Goal: Information Seeking & Learning: Learn about a topic

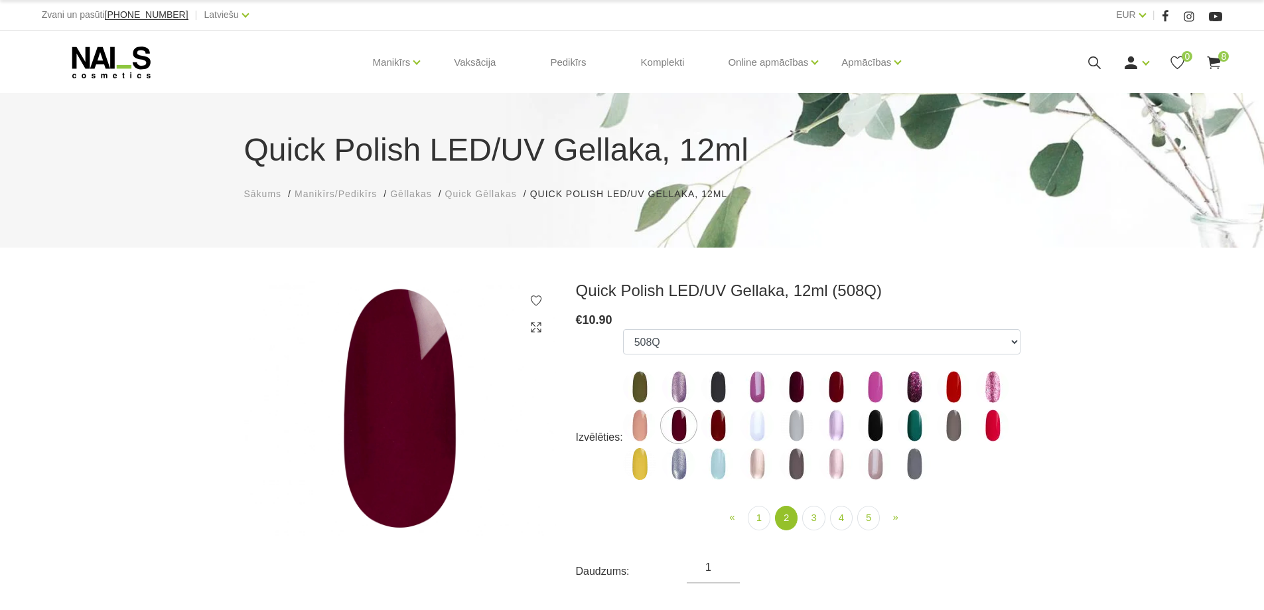
select select "4383"
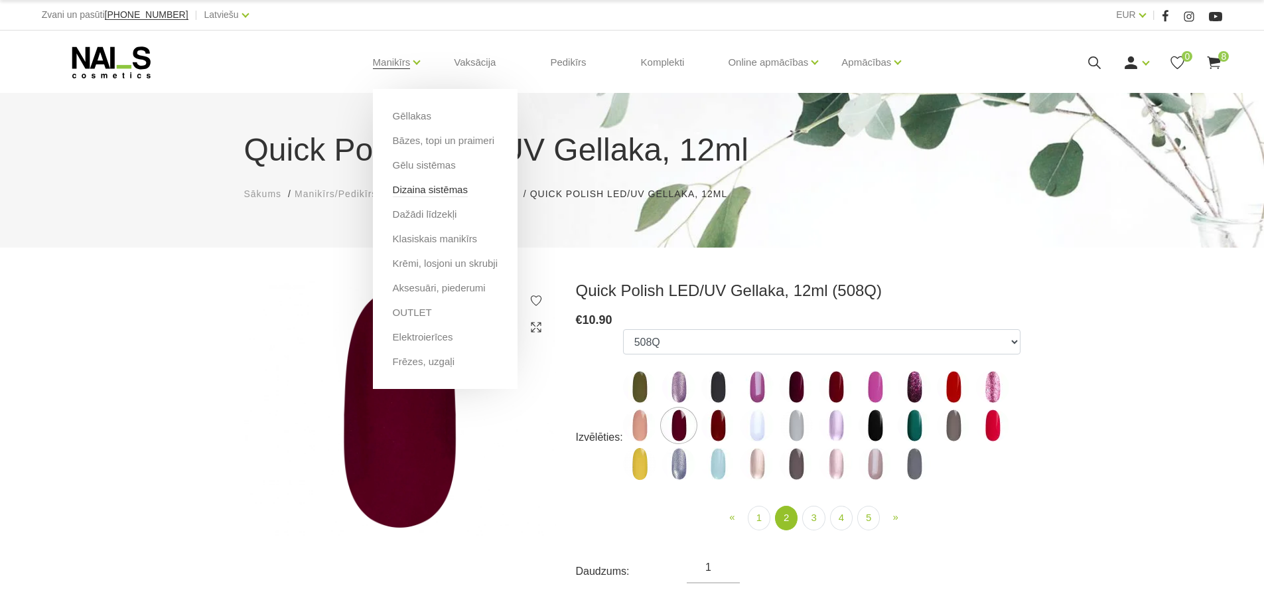
click at [423, 188] on link "Dizaina sistēmas" at bounding box center [430, 189] width 75 height 15
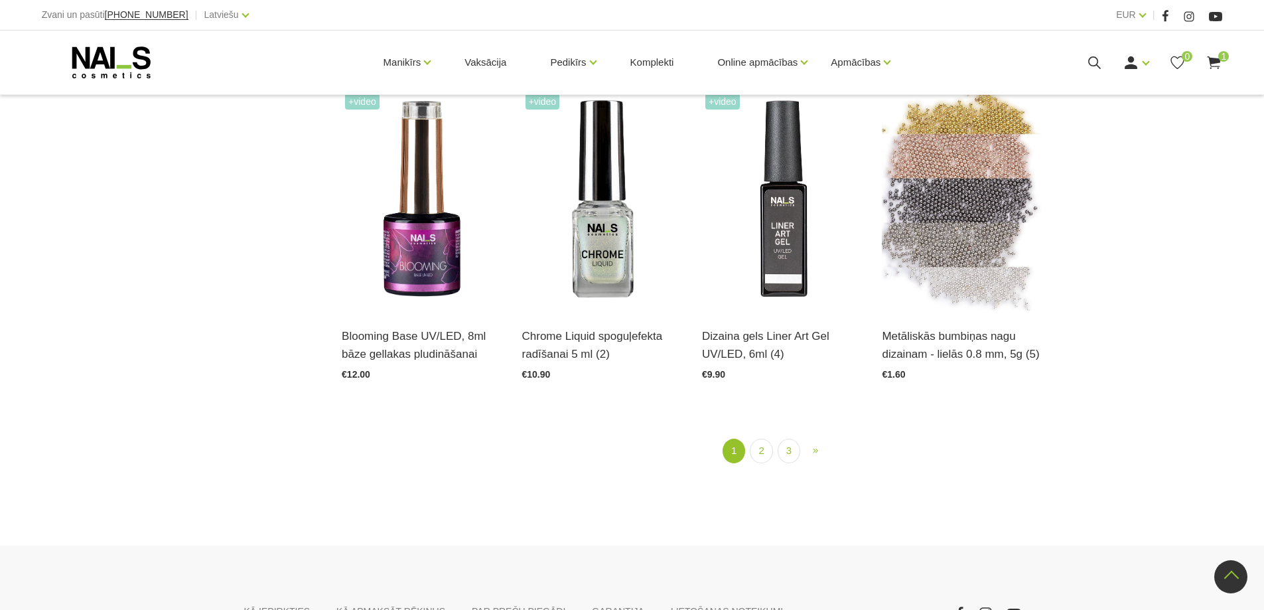
scroll to position [1659, 0]
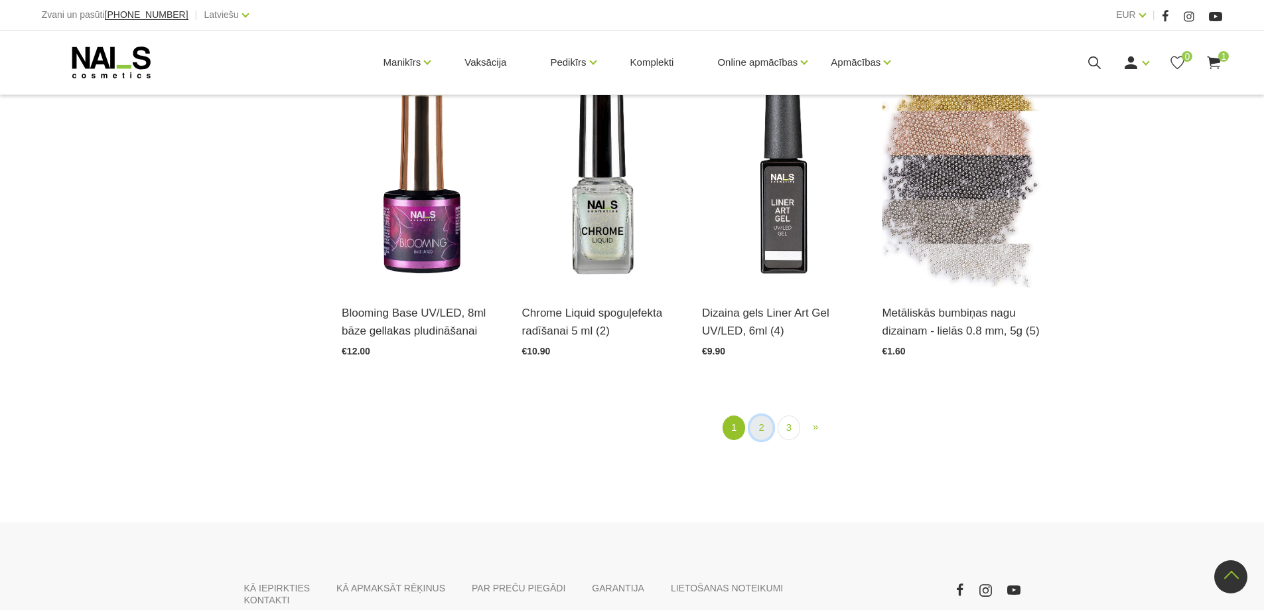
click at [764, 433] on link "2" at bounding box center [761, 427] width 23 height 25
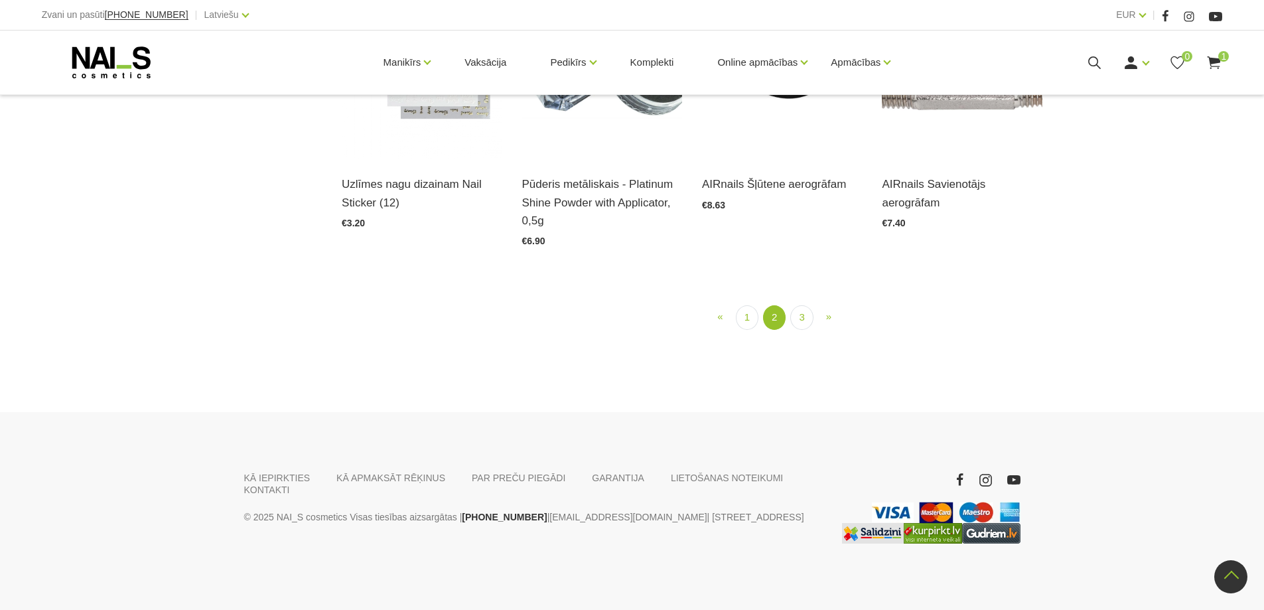
scroll to position [1665, 0]
click at [808, 330] on link "3" at bounding box center [801, 317] width 23 height 25
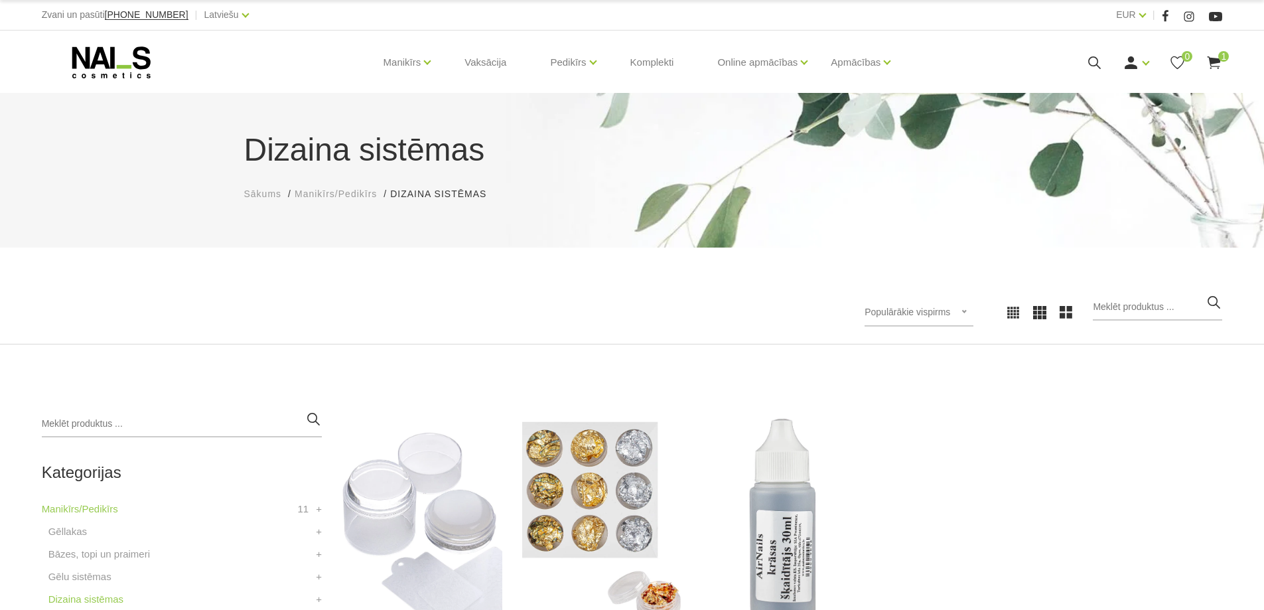
click at [1094, 64] on icon at bounding box center [1094, 62] width 17 height 17
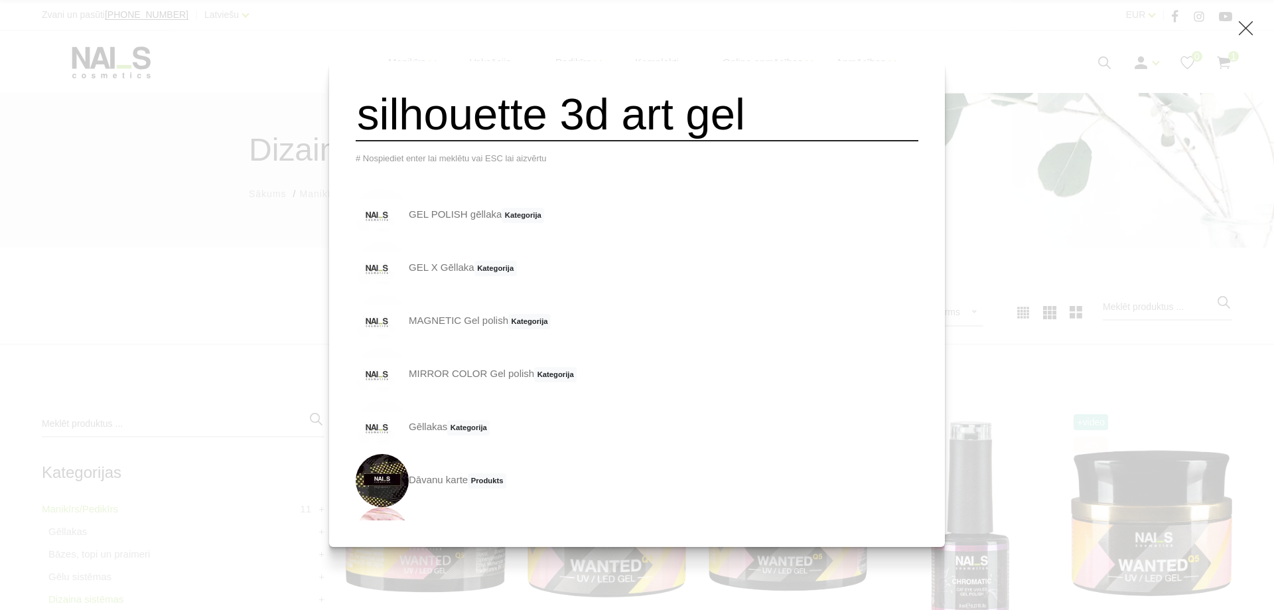
type input "silhouette 3d art gel"
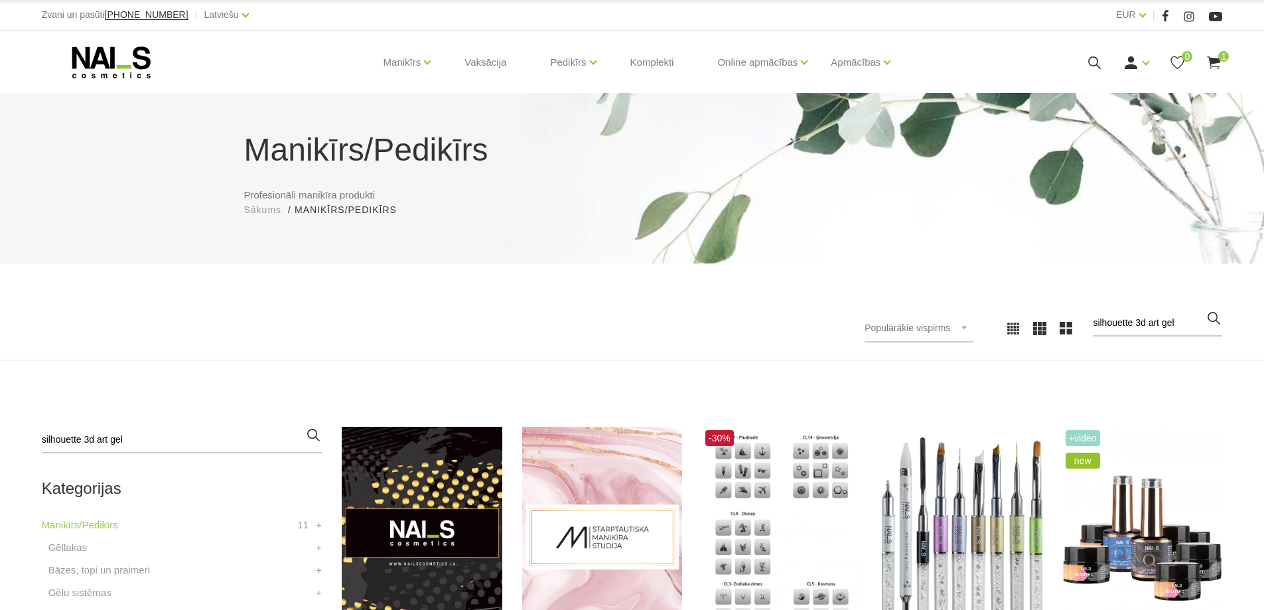
click at [1089, 64] on icon at bounding box center [1094, 62] width 17 height 17
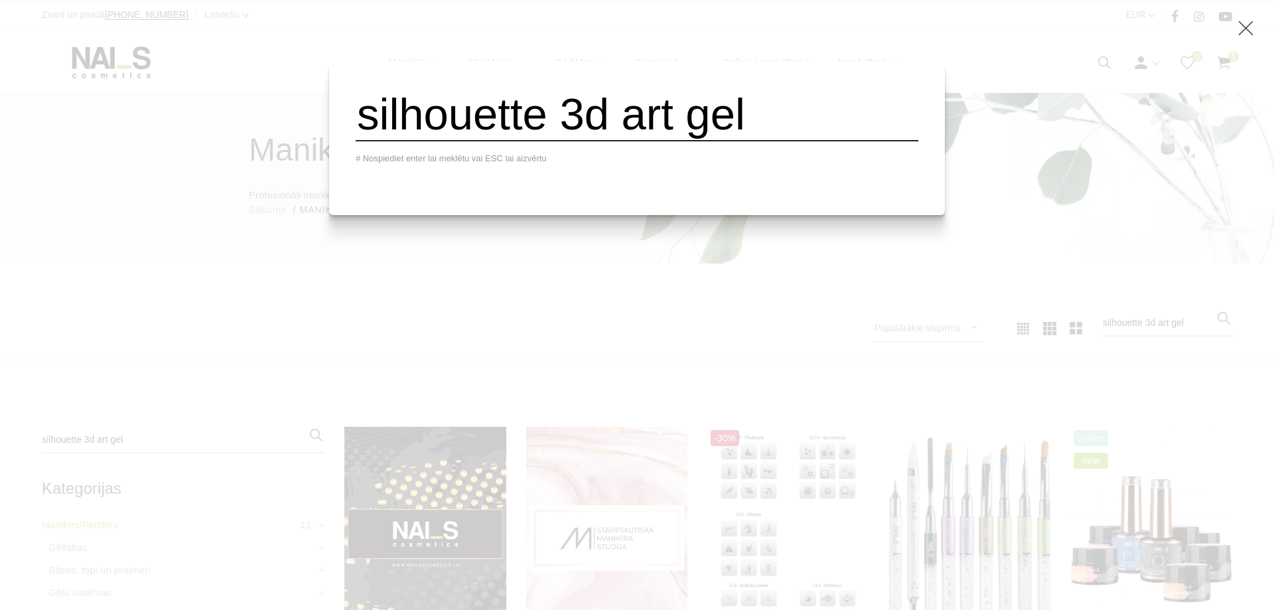
drag, startPoint x: 794, startPoint y: 126, endPoint x: 387, endPoint y: 121, distance: 406.8
click at [387, 121] on input "silhouette 3d art gel" at bounding box center [637, 115] width 563 height 54
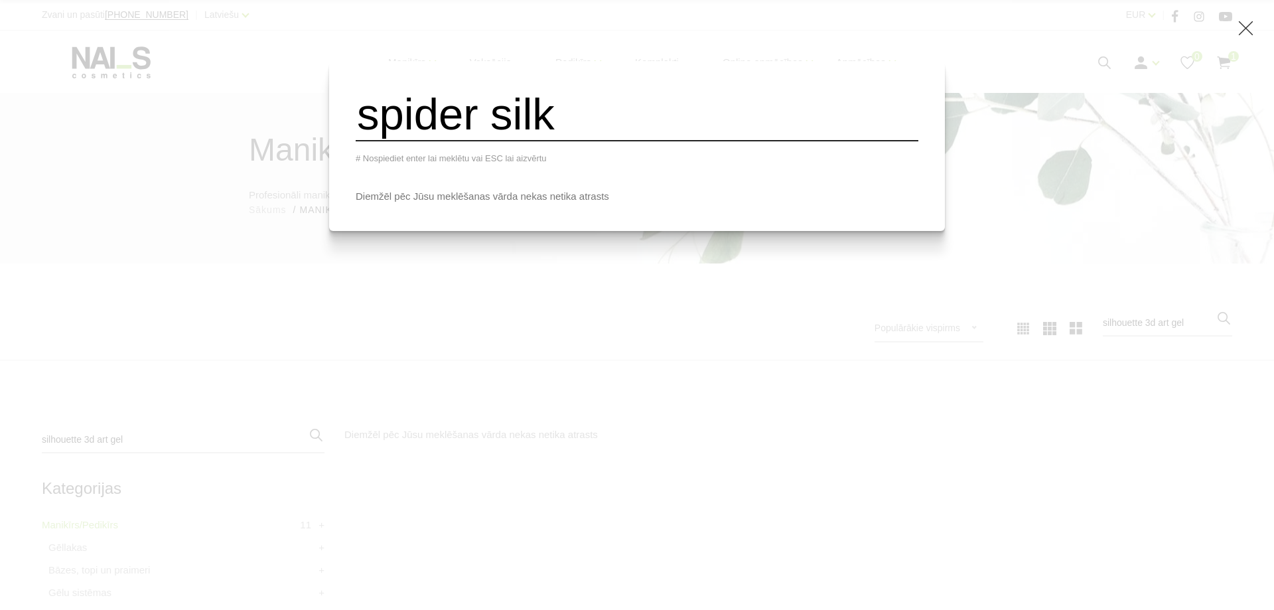
type input "spider silk"
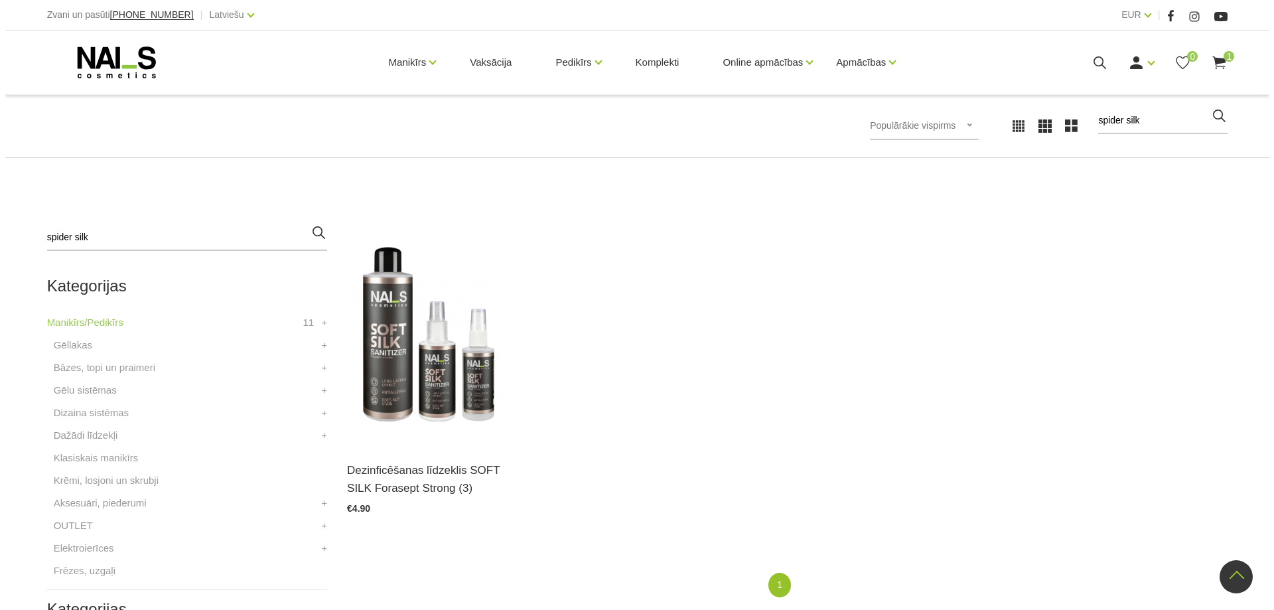
scroll to position [199, 0]
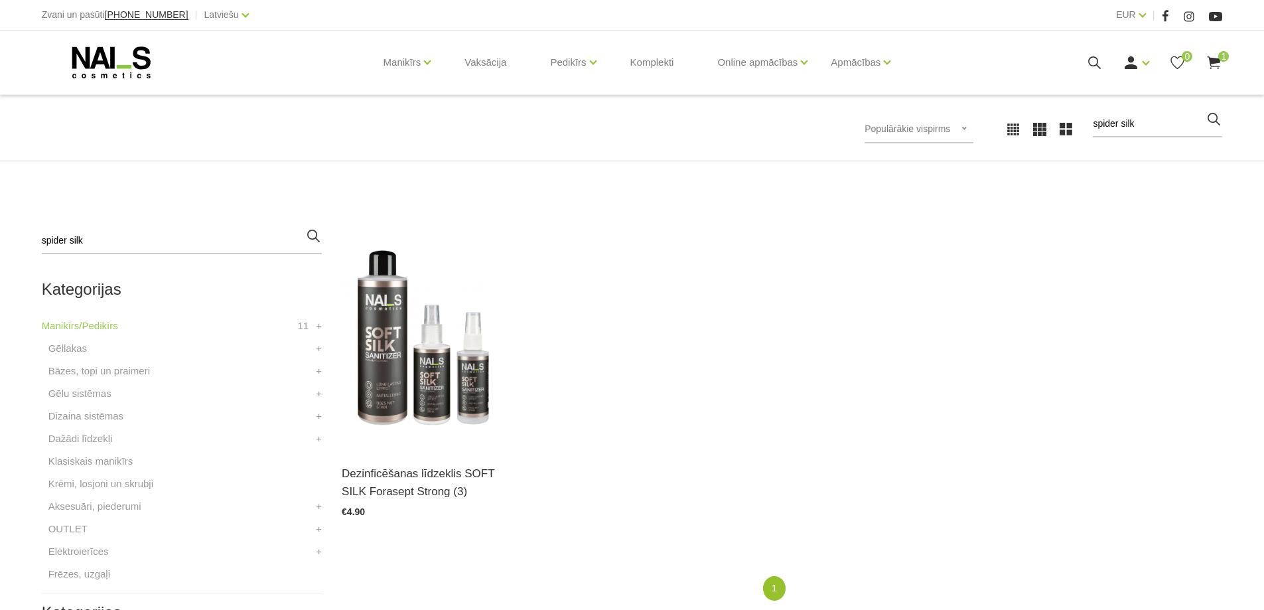
click at [1088, 62] on icon at bounding box center [1094, 62] width 17 height 17
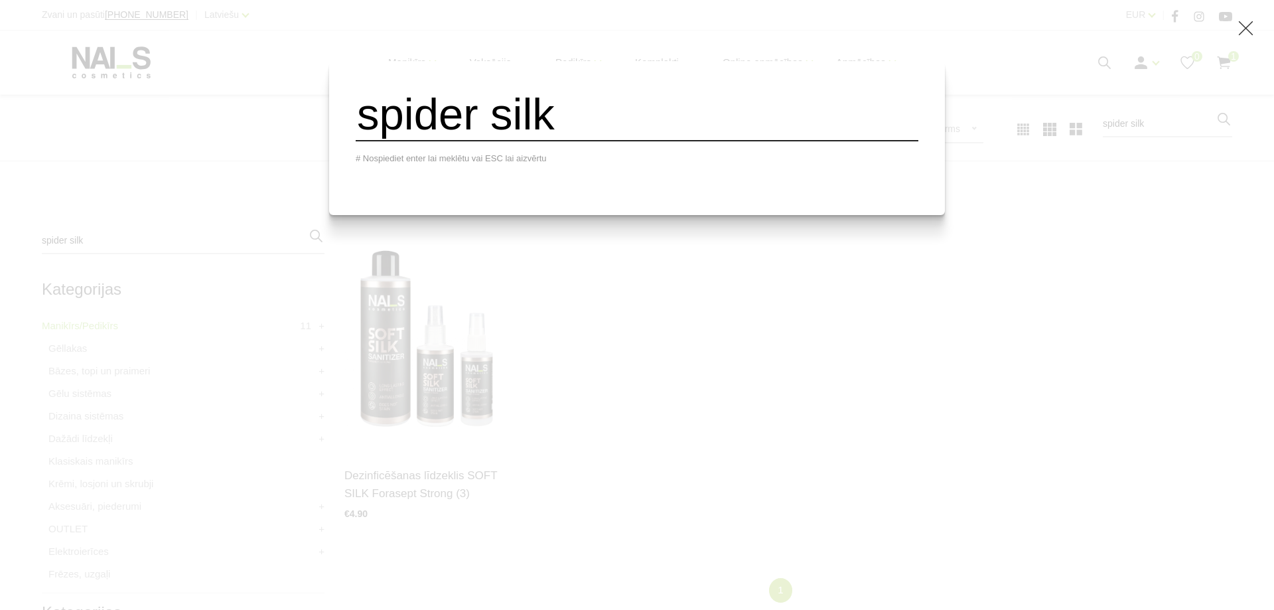
drag, startPoint x: 595, startPoint y: 131, endPoint x: 311, endPoint y: 135, distance: 284.0
click at [313, 133] on div "spider silk # Nospiediet enter lai meklētu vai ESC lai aizvērtu" at bounding box center [637, 305] width 1274 height 610
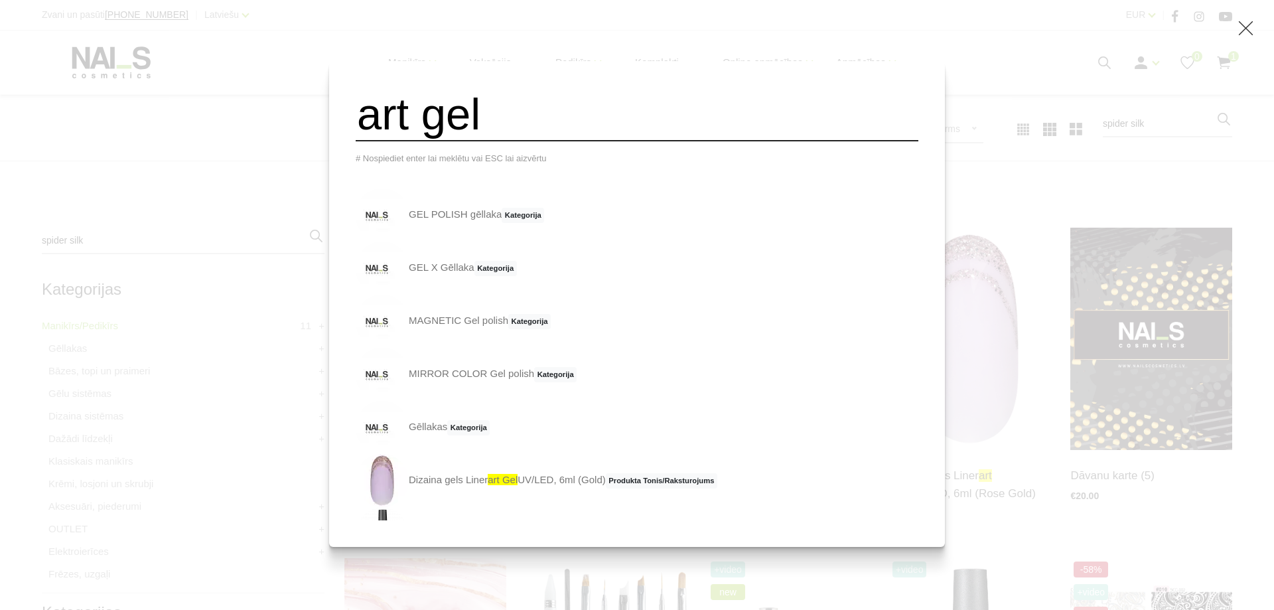
type input "art gel"
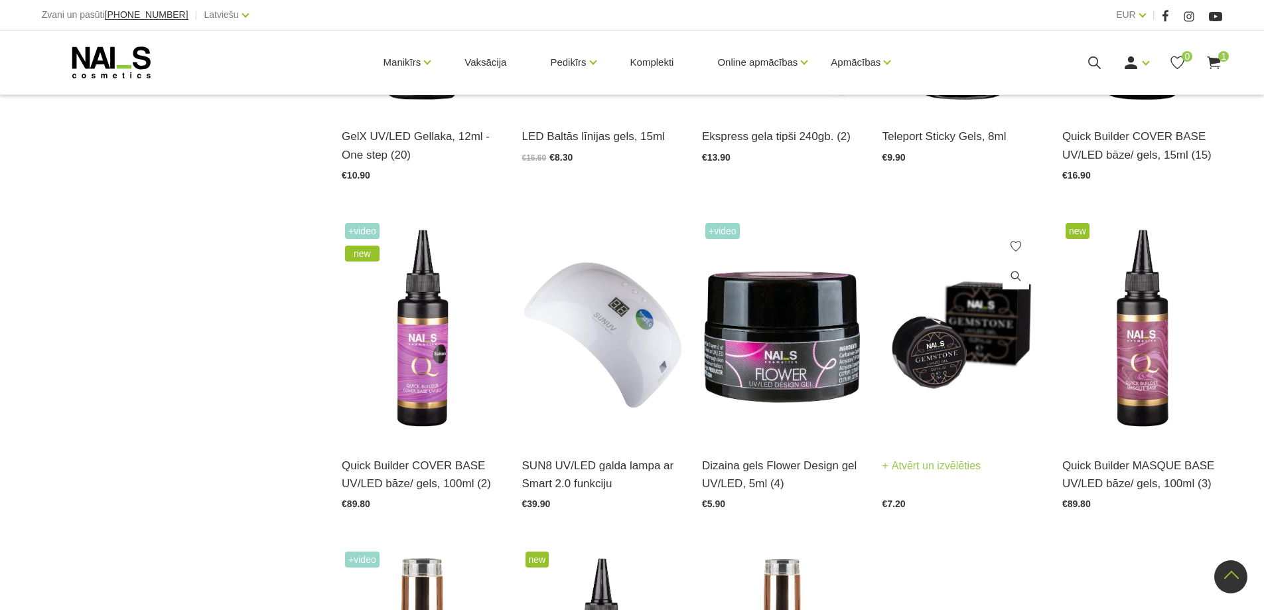
scroll to position [1526, 0]
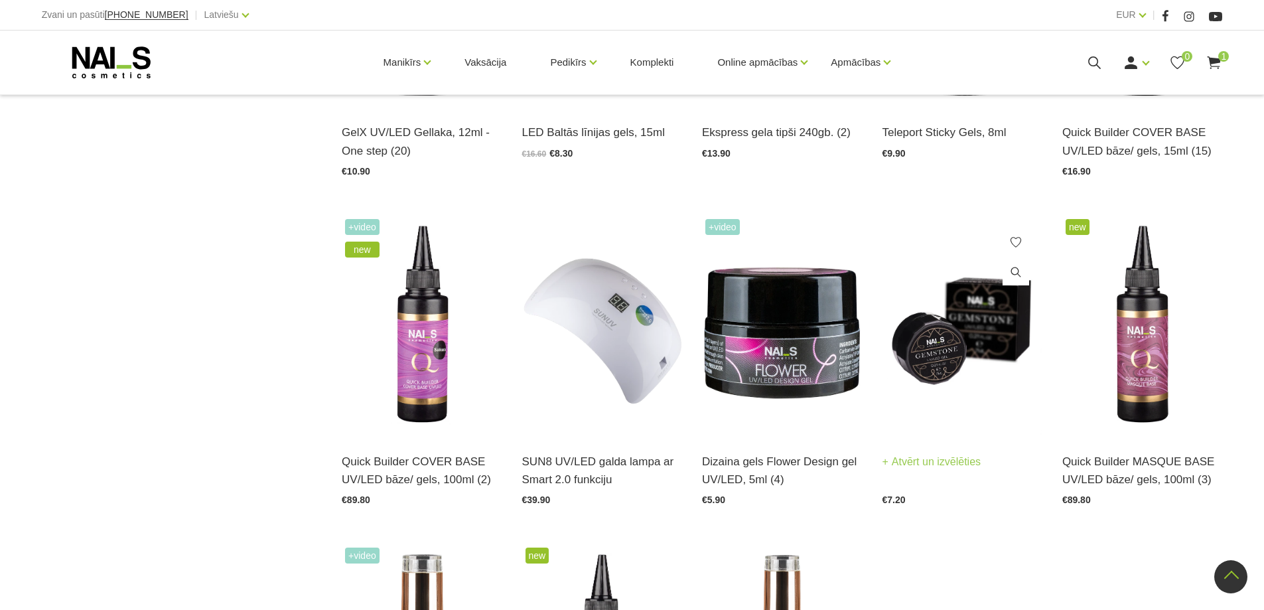
click at [961, 355] on img at bounding box center [962, 326] width 160 height 220
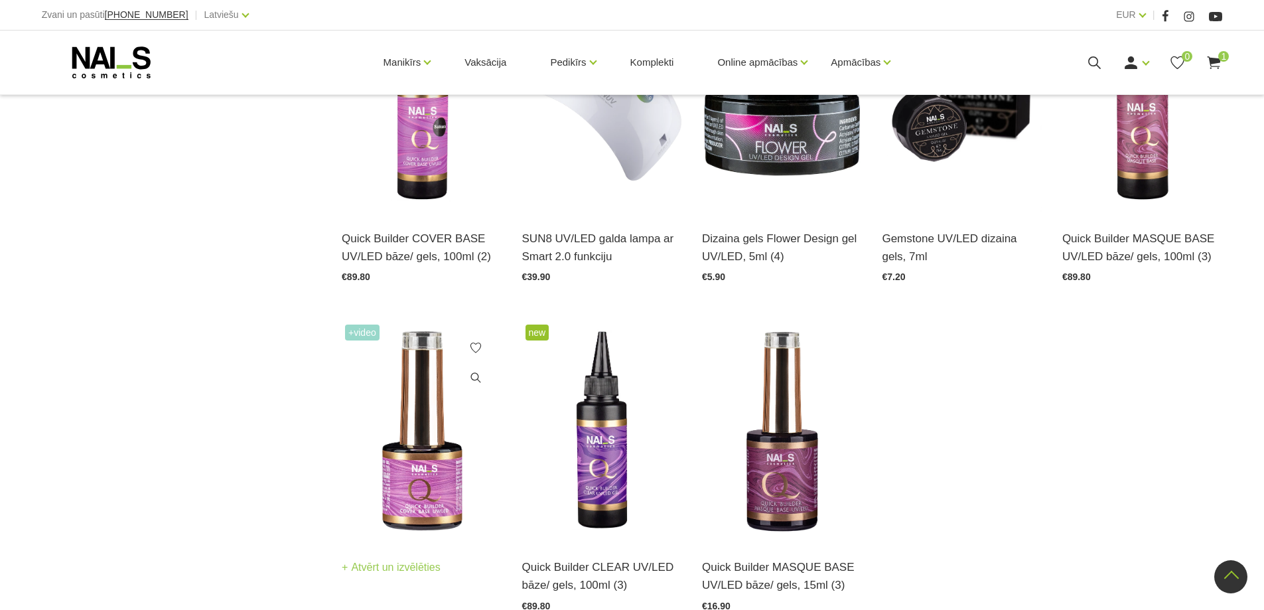
scroll to position [1659, 0]
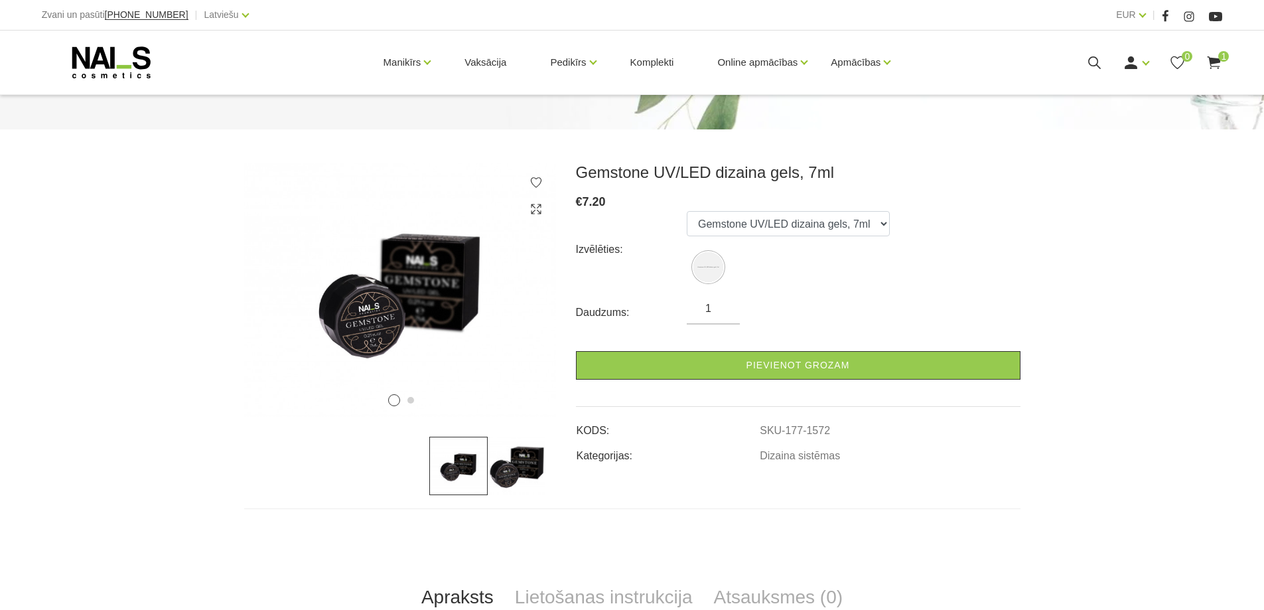
scroll to position [199, 0]
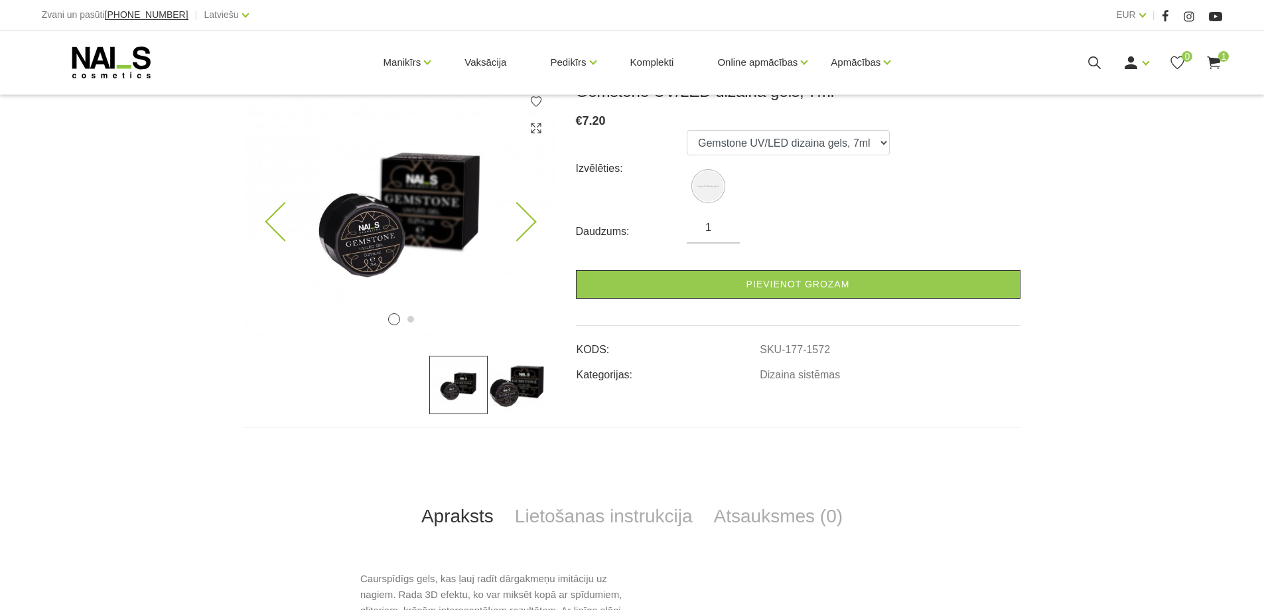
click at [522, 206] on icon at bounding box center [516, 221] width 39 height 39
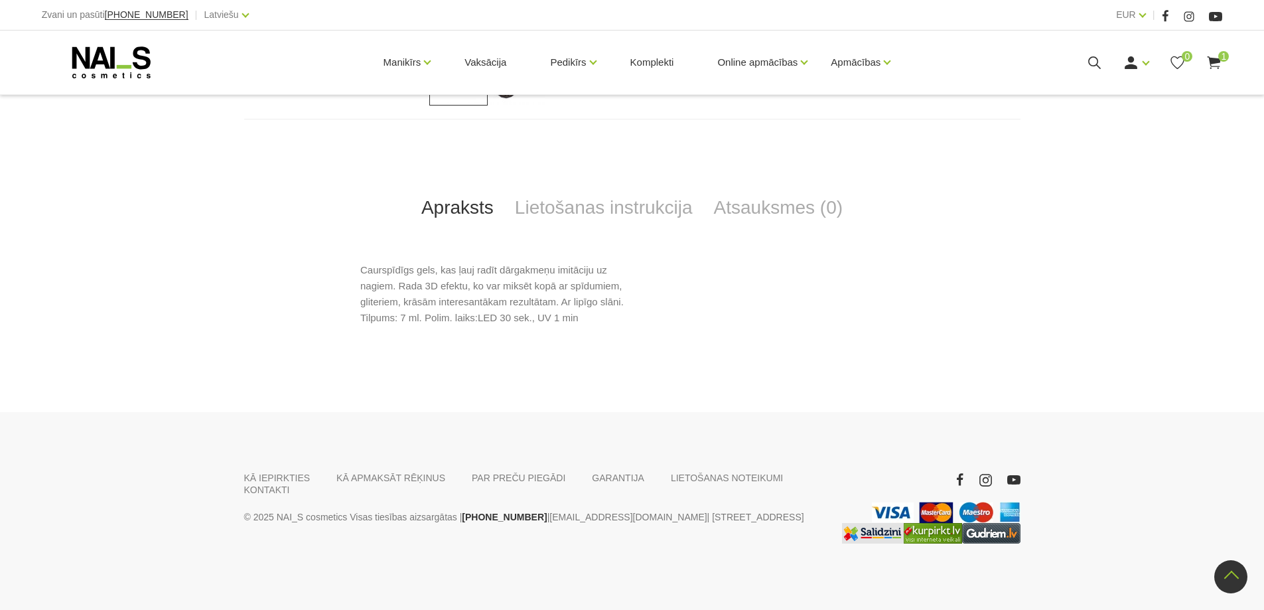
scroll to position [109, 0]
